Goal: Task Accomplishment & Management: Manage account settings

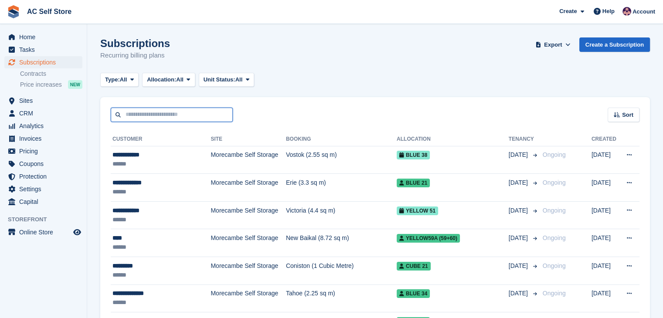
click at [154, 116] on input "text" at bounding box center [172, 115] width 122 height 14
type input "****"
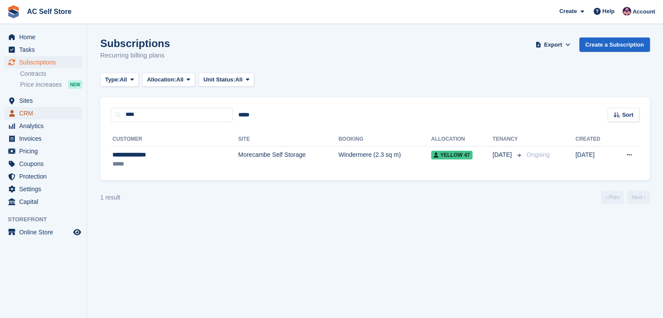
click at [34, 109] on span "CRM" at bounding box center [45, 113] width 52 height 12
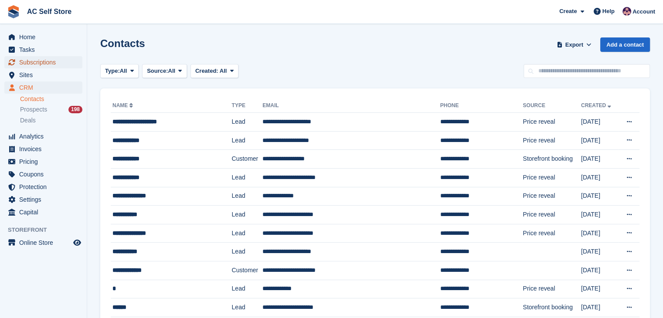
click at [61, 65] on span "Subscriptions" at bounding box center [45, 62] width 52 height 12
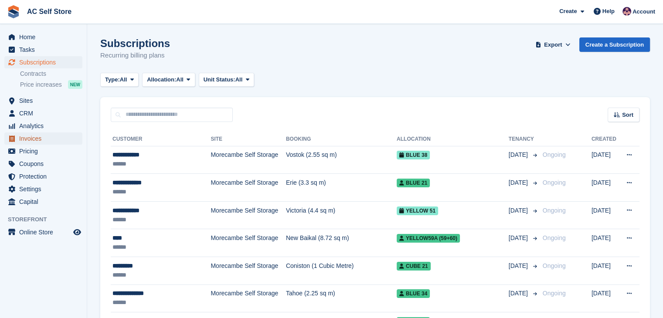
click at [59, 140] on span "Invoices" at bounding box center [45, 138] width 52 height 12
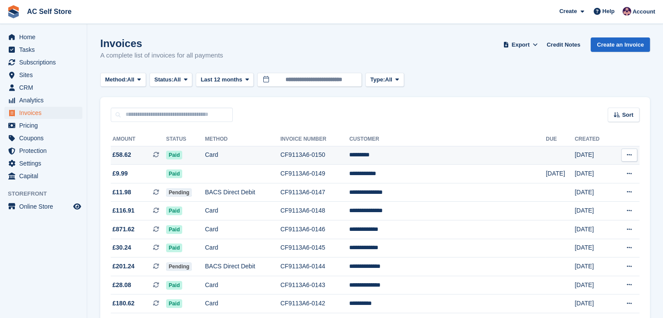
click at [625, 156] on button at bounding box center [629, 155] width 16 height 13
click at [597, 172] on p "Download PDF" at bounding box center [595, 171] width 76 height 11
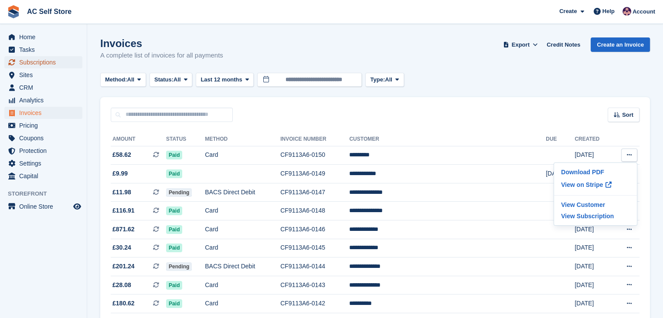
click at [30, 61] on span "Subscriptions" at bounding box center [45, 62] width 52 height 12
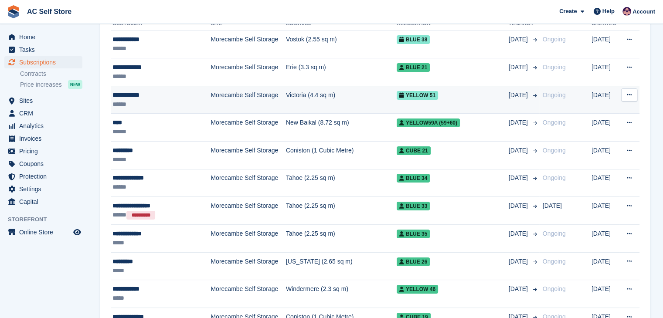
scroll to position [131, 0]
